Goal: Information Seeking & Learning: Learn about a topic

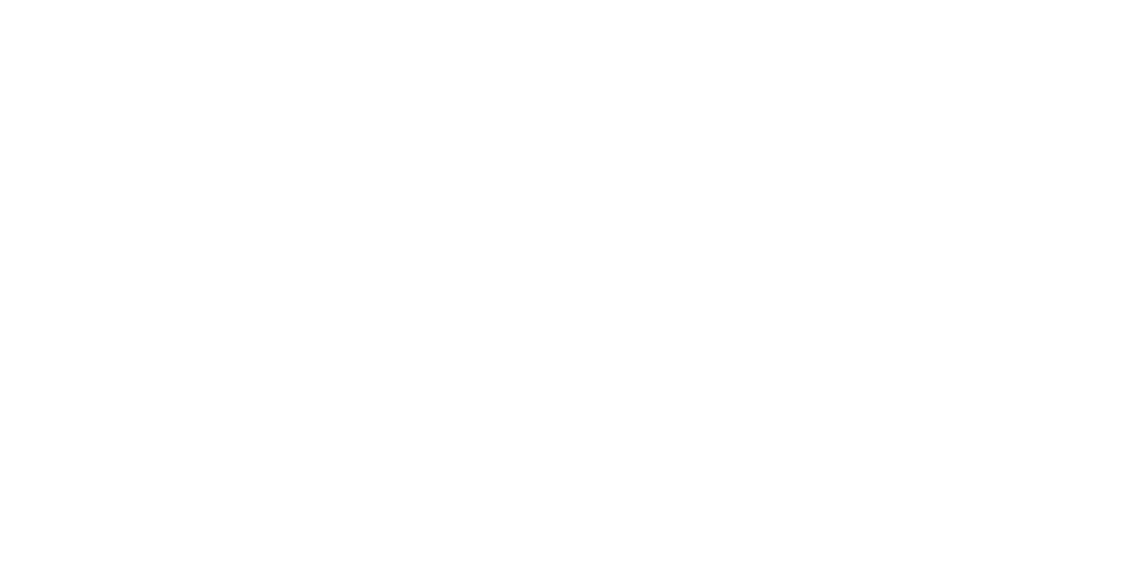
scroll to position [16, 0]
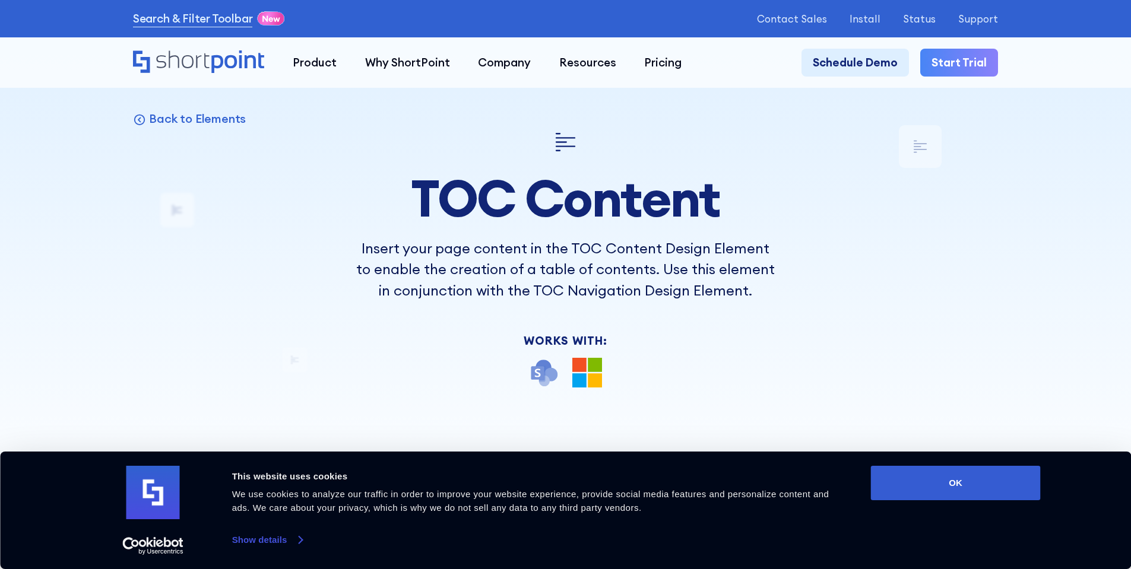
click at [259, 539] on link "Show details" at bounding box center [267, 540] width 70 height 18
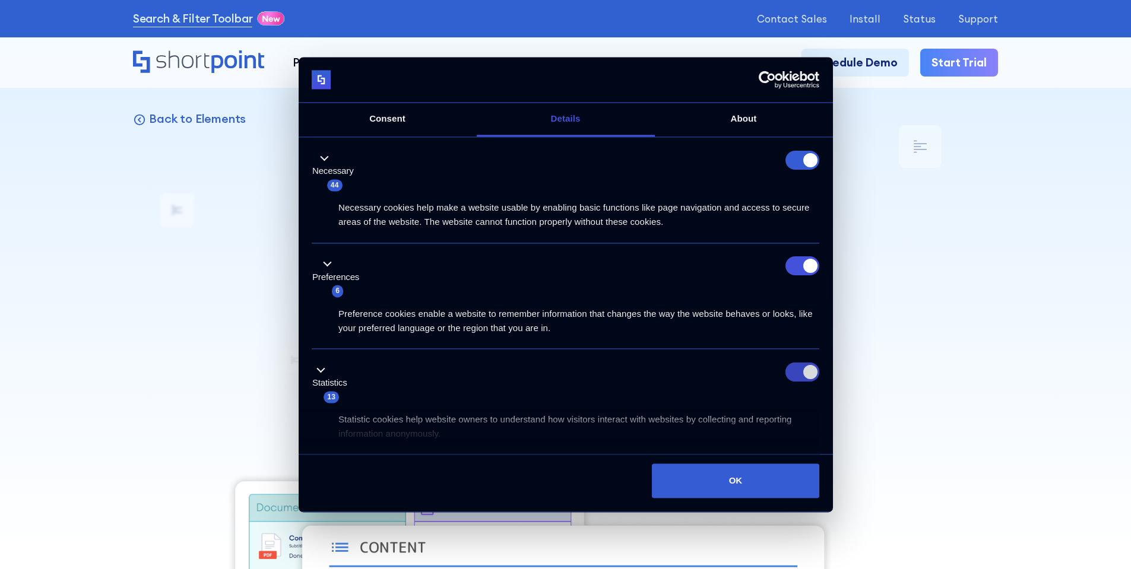
click at [798, 372] on input "Statistics" at bounding box center [803, 372] width 34 height 19
checkbox input "false"
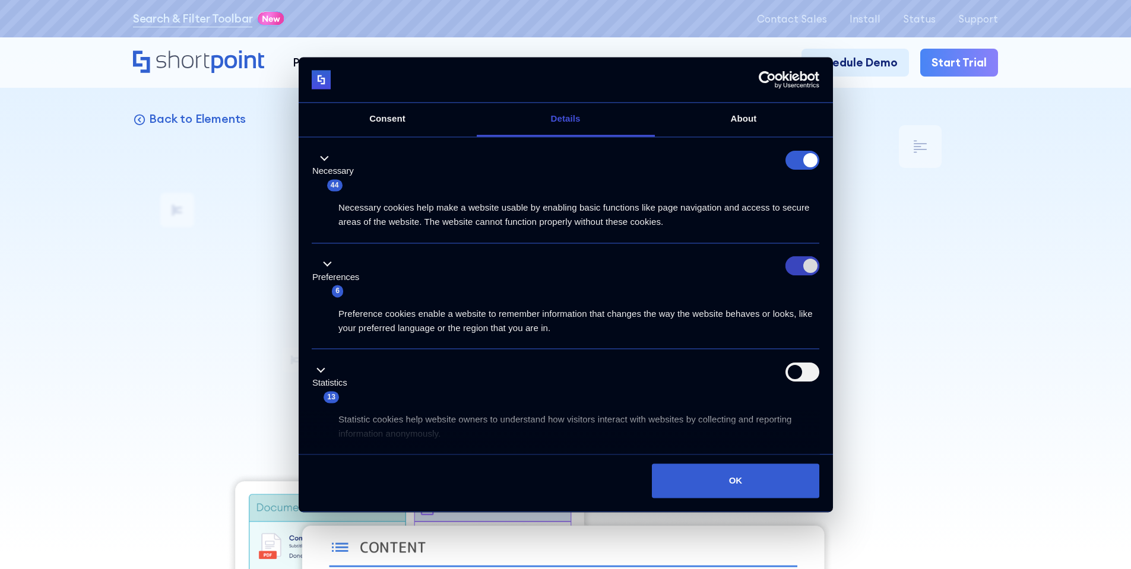
click at [792, 267] on input "Preferences" at bounding box center [803, 266] width 34 height 19
checkbox input "false"
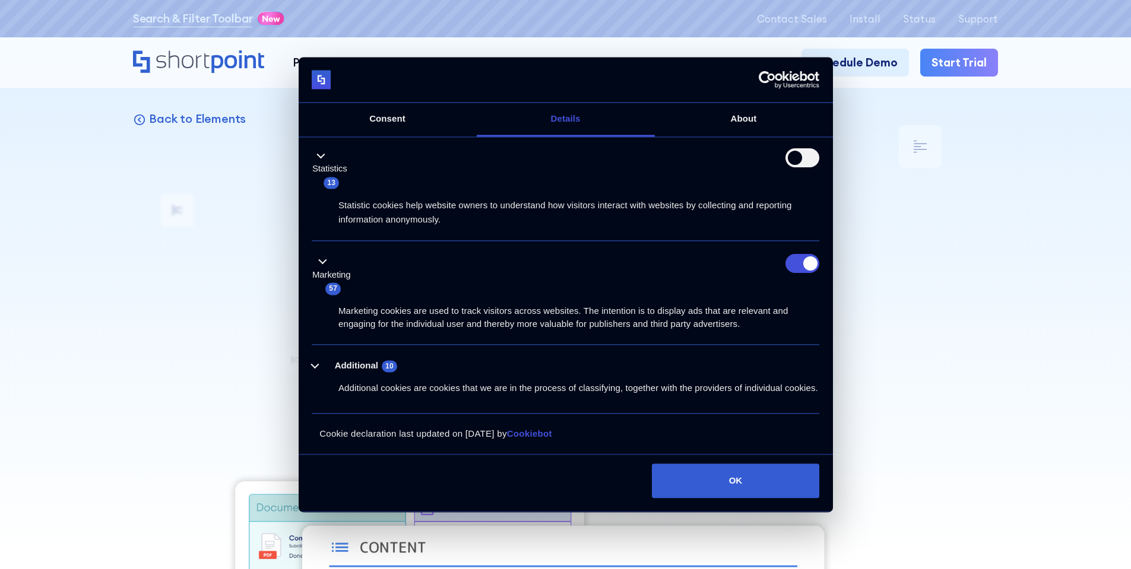
scroll to position [228, 0]
click at [799, 255] on input "Marketing" at bounding box center [803, 264] width 34 height 19
checkbox input "false"
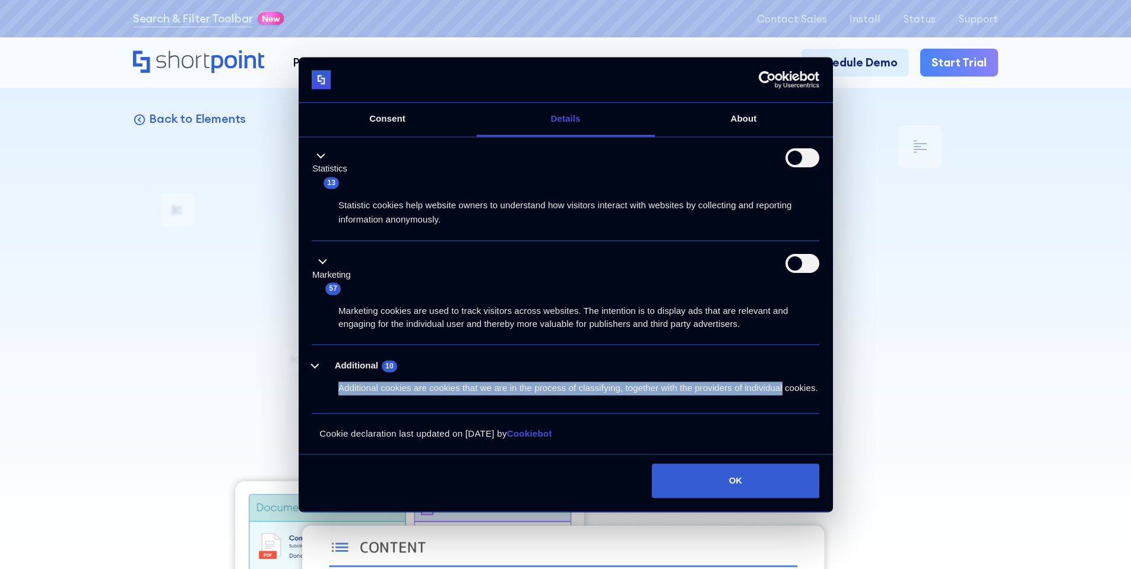
drag, startPoint x: 829, startPoint y: 309, endPoint x: 829, endPoint y: 371, distance: 61.2
click at [829, 371] on div "Details Necessary 44 Necessary cookies help make a website usable by enabling b…" at bounding box center [566, 297] width 534 height 318
click at [318, 359] on button "Additional 10" at bounding box center [358, 366] width 93 height 15
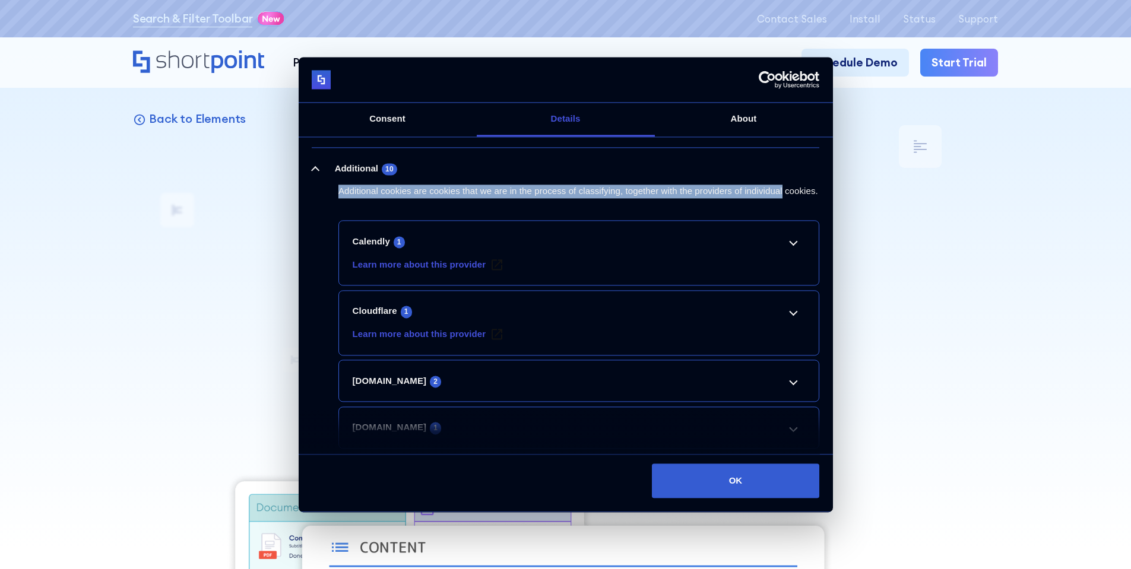
scroll to position [448, 0]
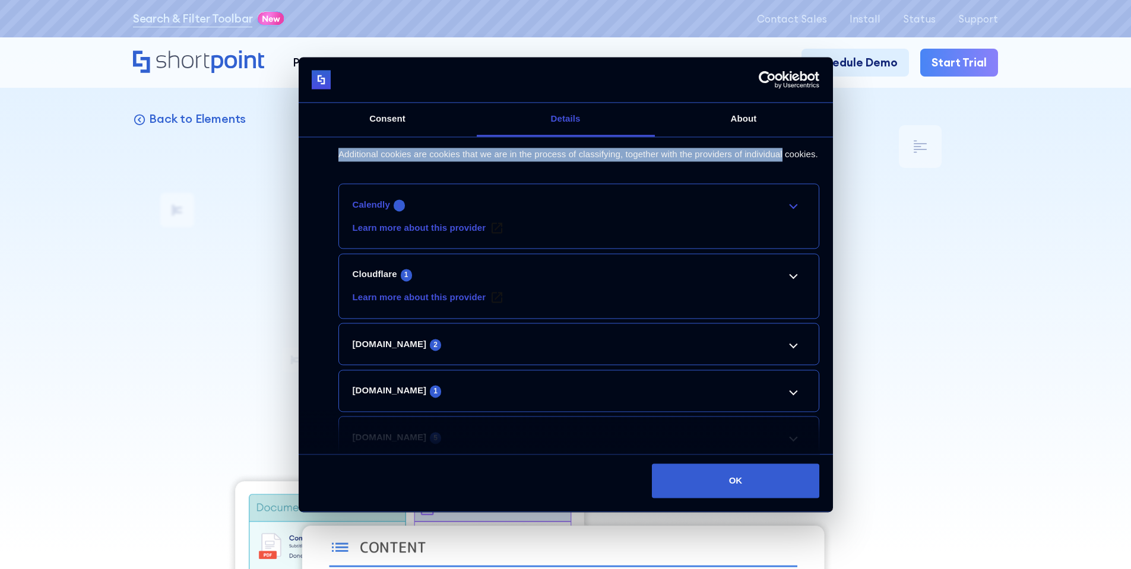
click at [792, 212] on link "Calendly 1" at bounding box center [579, 205] width 453 height 14
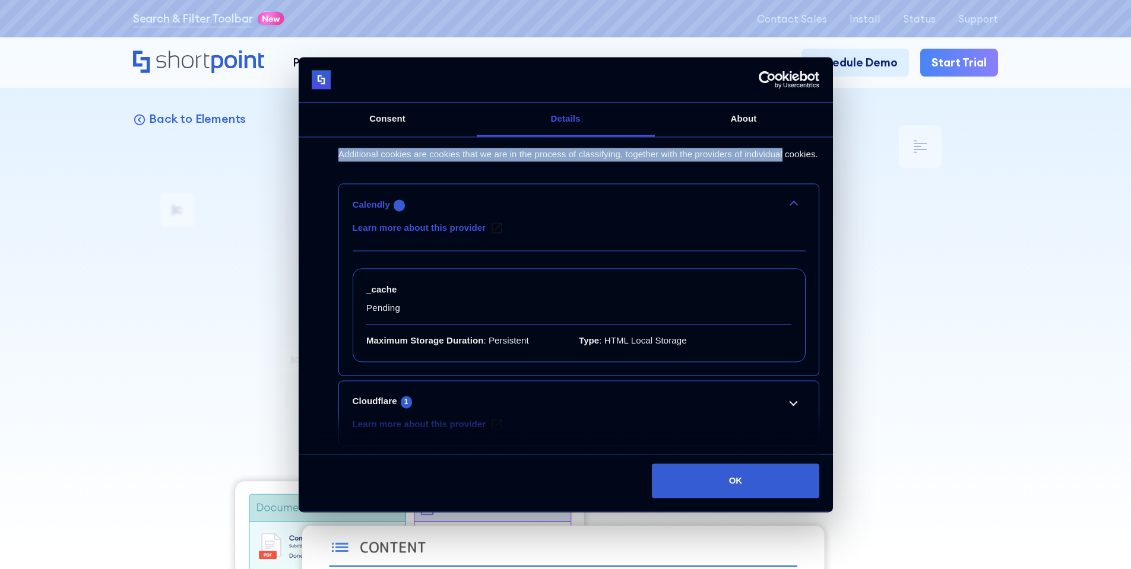
click at [792, 212] on link "Calendly 1" at bounding box center [579, 205] width 453 height 14
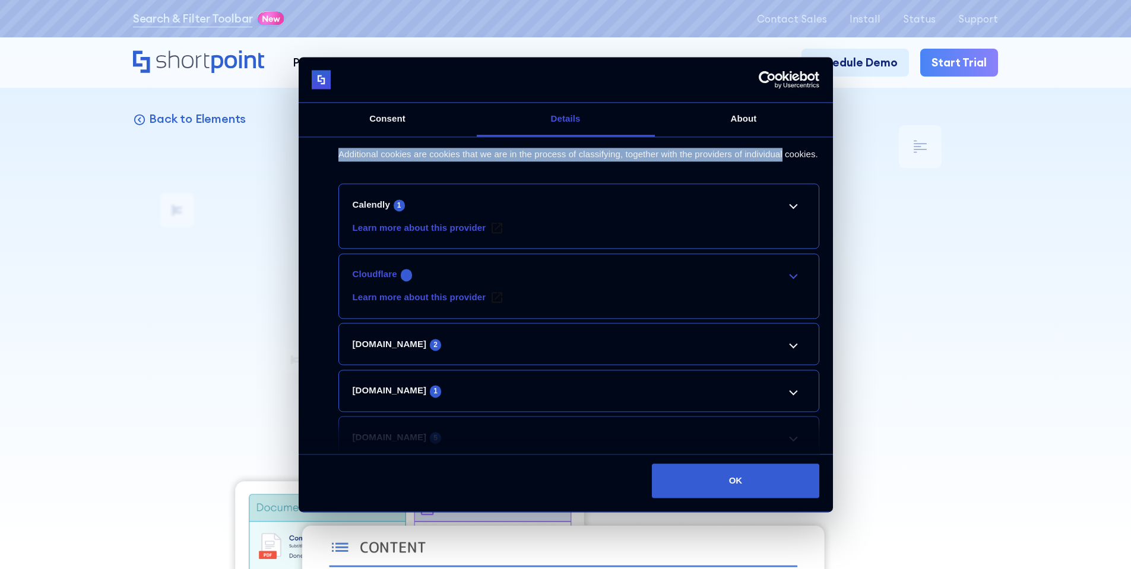
click at [794, 282] on link "Cloudflare 1" at bounding box center [579, 275] width 453 height 14
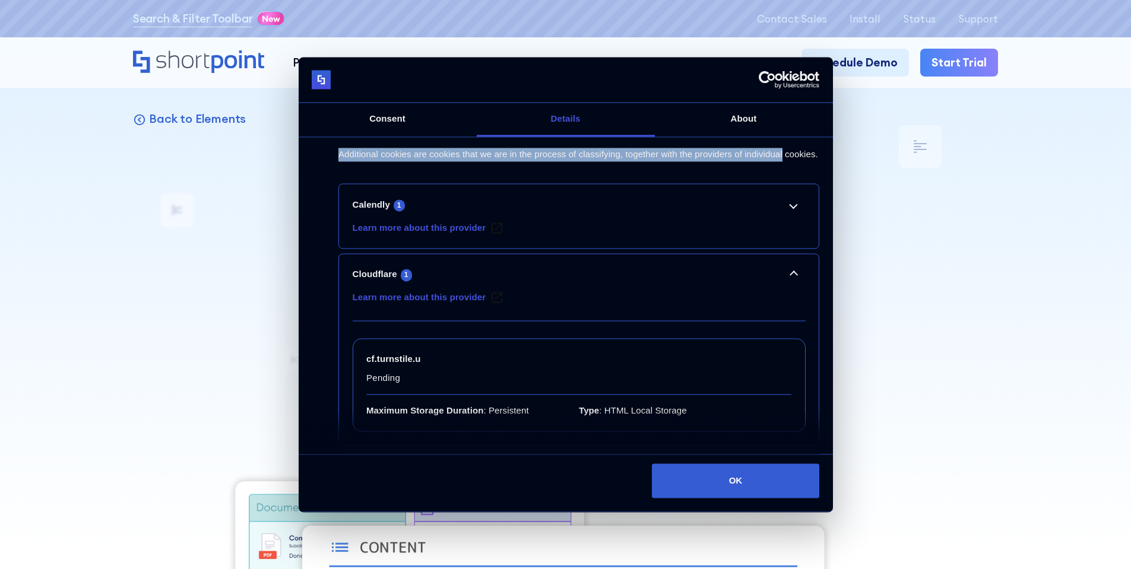
scroll to position [652, 0]
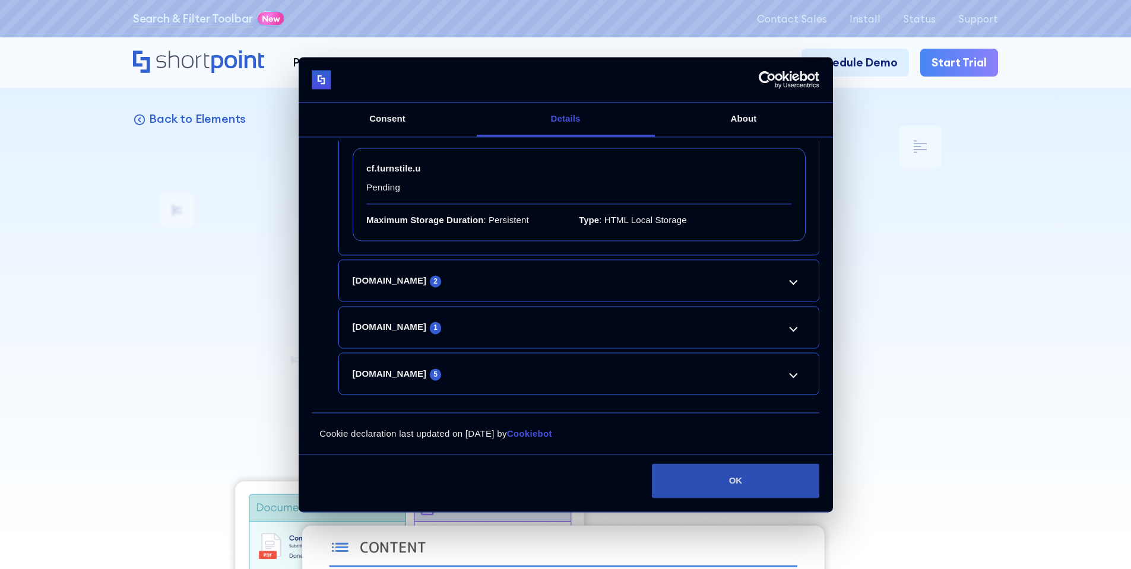
click at [725, 479] on button "OK" at bounding box center [735, 481] width 167 height 34
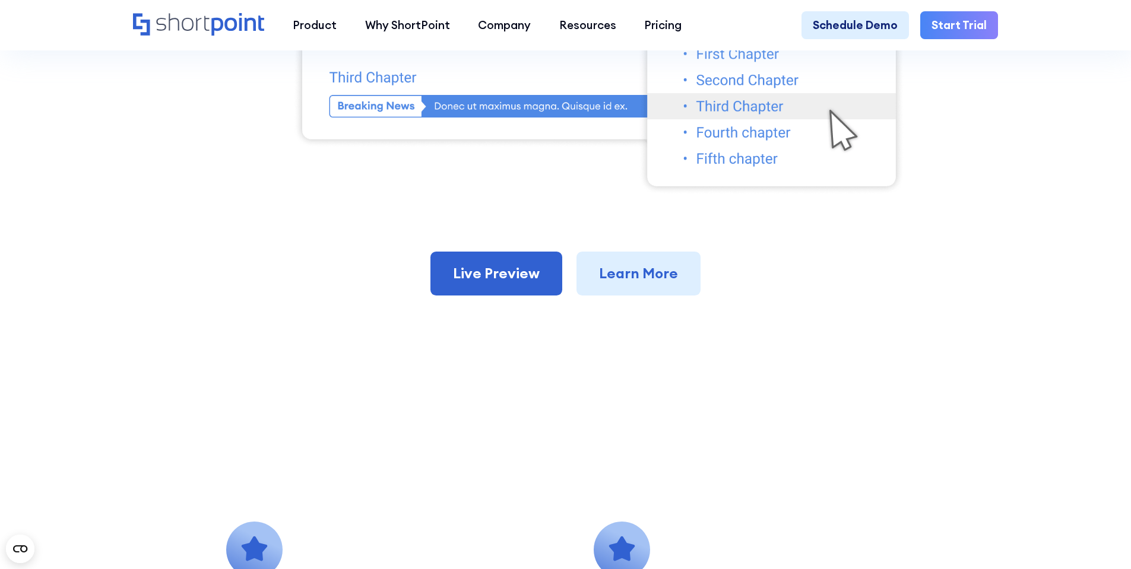
scroll to position [746, 0]
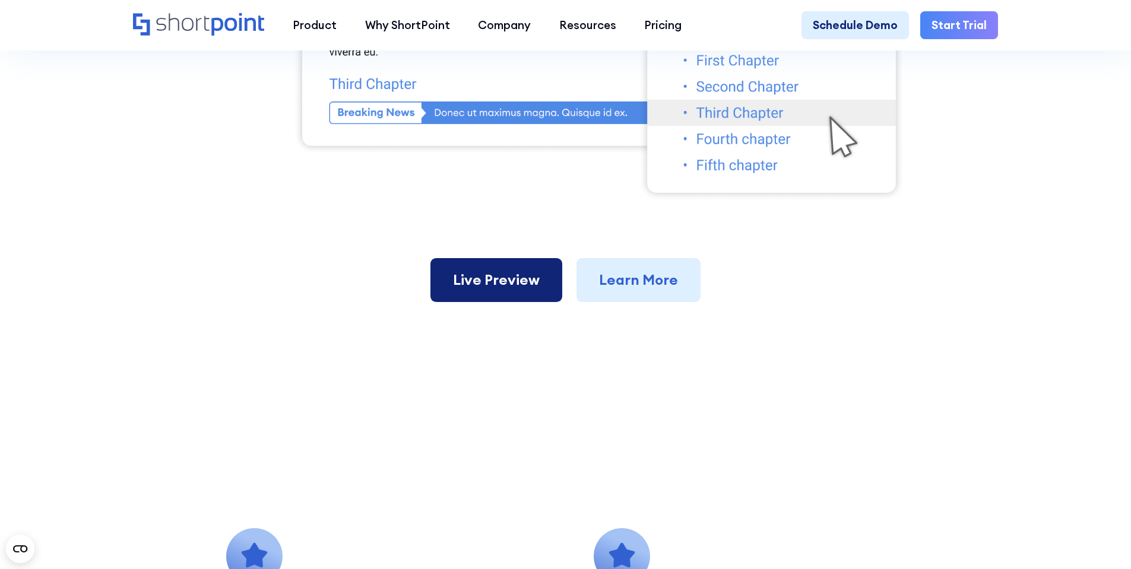
click at [499, 299] on link "Live Preview" at bounding box center [496, 280] width 132 height 44
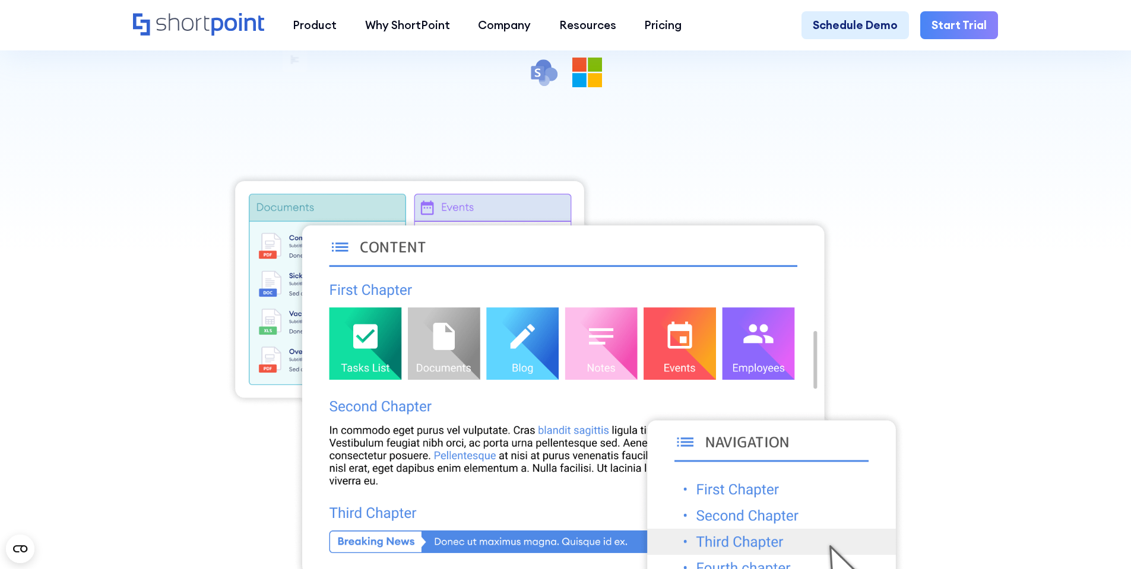
scroll to position [0, 0]
